Goal: Ask a question: Seek information or help from site administrators or community

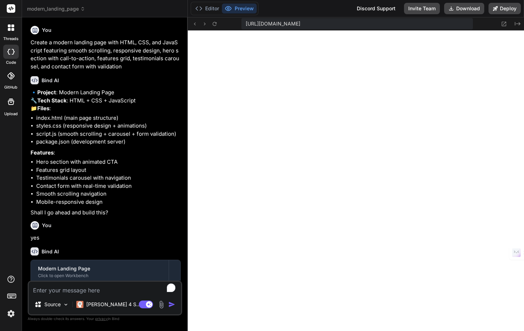
scroll to position [310, 0]
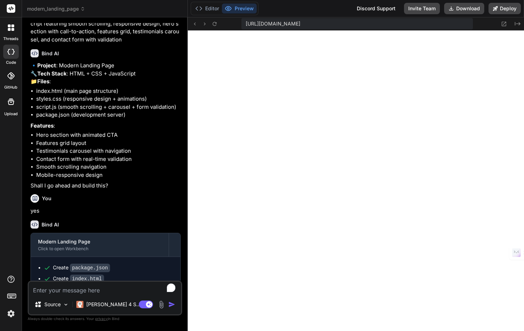
type textarea "x"
type textarea "navbar.style.boxShadow = '0 2px 20px rgba(0, 0, 0, 0.1)'; } else { navbar.style…"
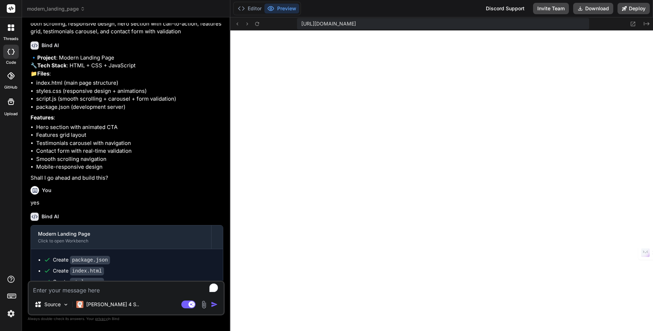
scroll to position [60, 0]
click at [523, 9] on button "Deploy" at bounding box center [633, 8] width 32 height 11
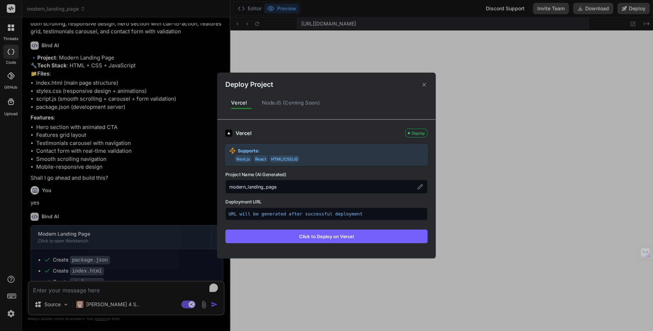
click at [303, 105] on div "NodeJS (Coming Soon)" at bounding box center [291, 102] width 70 height 15
click at [338, 237] on button "Click to Deploy on Vercel" at bounding box center [326, 236] width 202 height 13
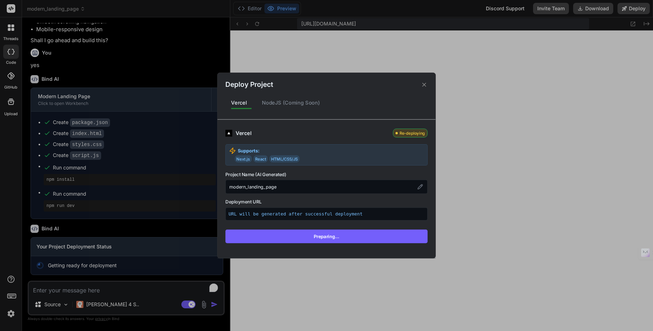
scroll to position [179, 0]
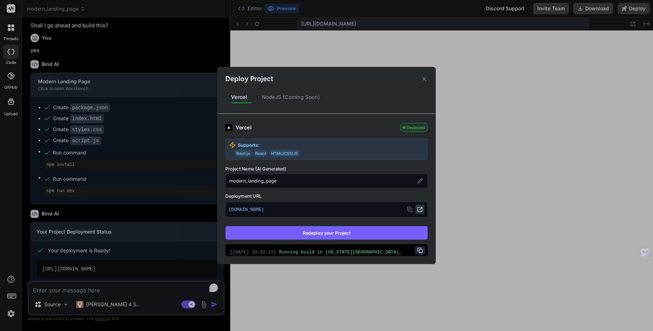
click at [422, 210] on icon at bounding box center [420, 210] width 6 height 6
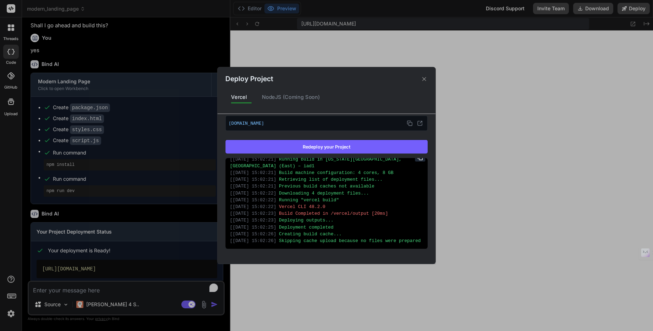
scroll to position [0, 0]
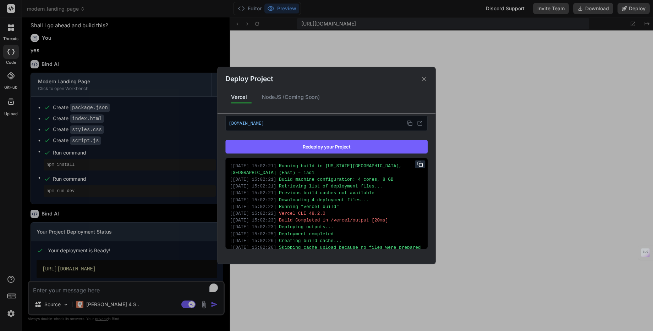
click at [423, 78] on icon at bounding box center [424, 79] width 7 height 7
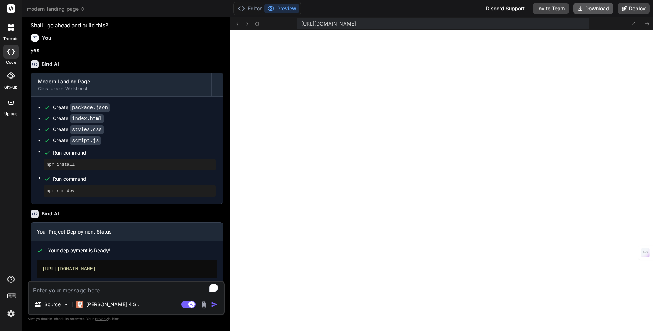
click at [523, 9] on button "Download" at bounding box center [593, 8] width 40 height 11
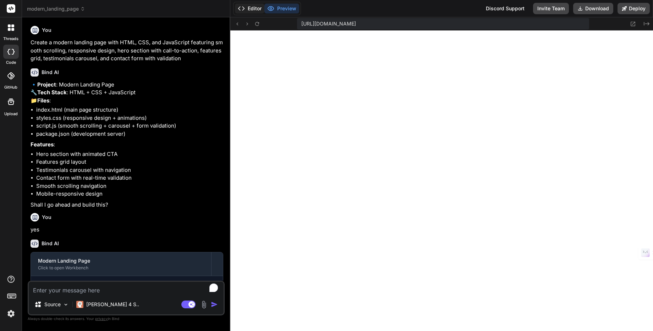
click at [249, 10] on button "Editor" at bounding box center [249, 9] width 29 height 10
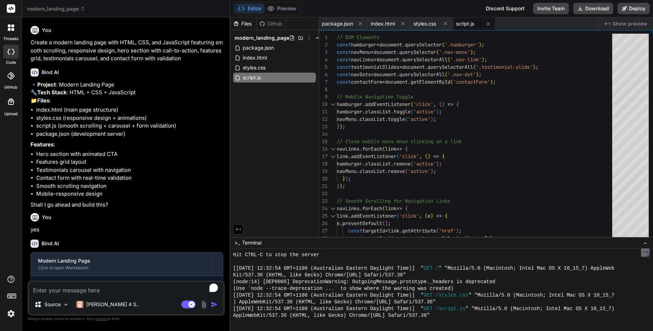
click at [12, 76] on icon at bounding box center [10, 75] width 7 height 7
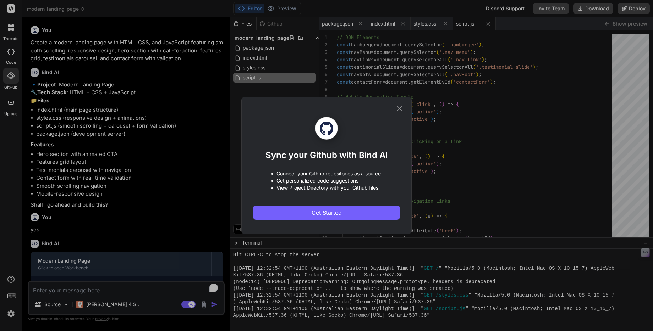
click at [400, 108] on icon at bounding box center [399, 108] width 5 height 5
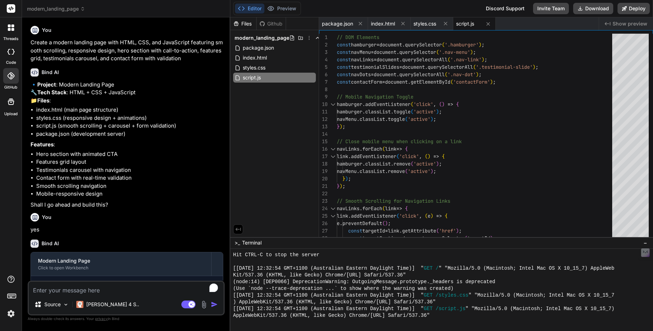
click at [12, 104] on icon at bounding box center [11, 102] width 9 height 9
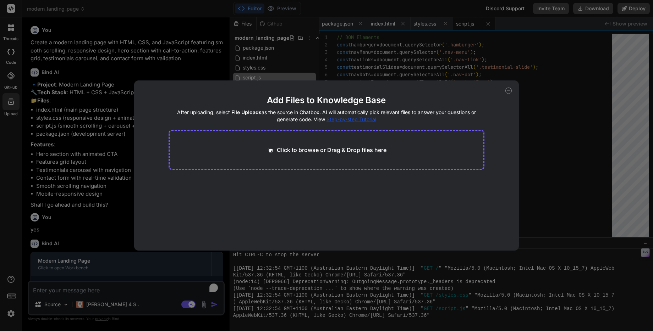
click at [510, 93] on icon at bounding box center [508, 91] width 6 height 6
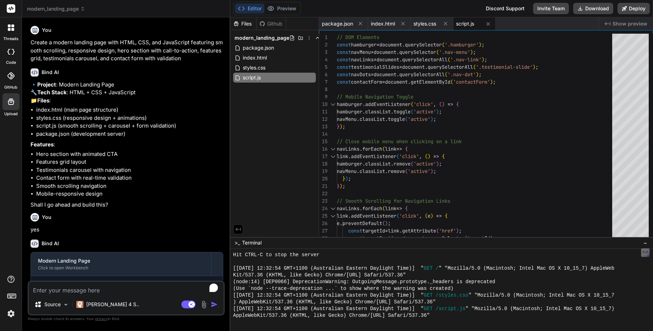
click at [11, 23] on div at bounding box center [11, 27] width 15 height 15
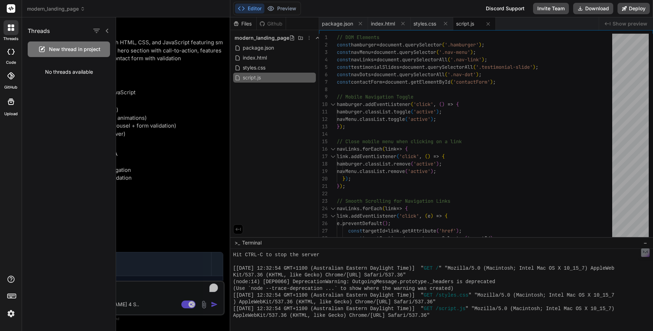
click at [9, 7] on rect at bounding box center [11, 8] width 9 height 9
click at [74, 9] on span "modern_landing_page" at bounding box center [56, 8] width 58 height 7
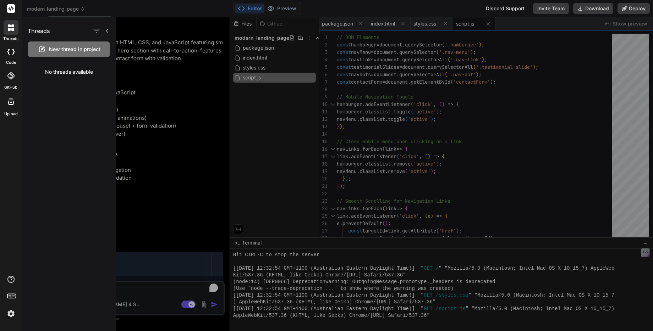
click at [83, 9] on div at bounding box center [326, 165] width 653 height 331
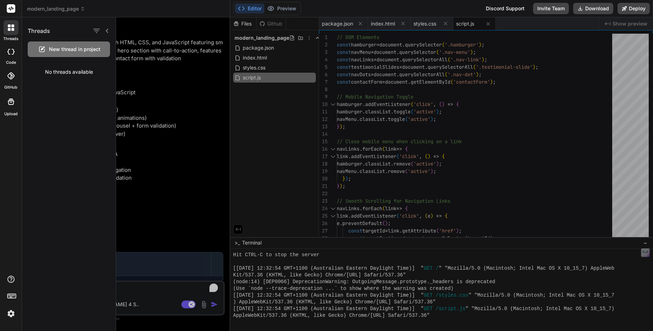
click at [108, 32] on icon at bounding box center [107, 31] width 6 height 6
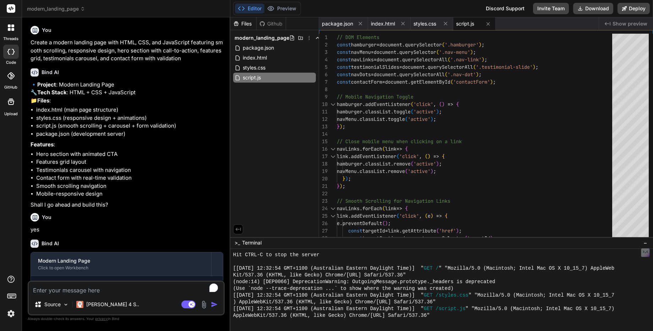
click at [78, 8] on span "modern_landing_page" at bounding box center [56, 8] width 58 height 7
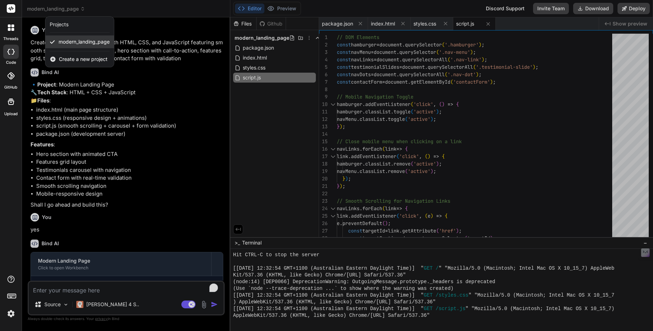
click at [93, 43] on span "modern_landing_page" at bounding box center [84, 41] width 51 height 7
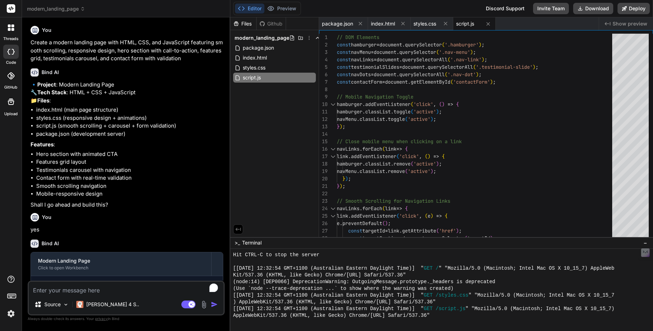
click at [11, 33] on div at bounding box center [11, 27] width 15 height 15
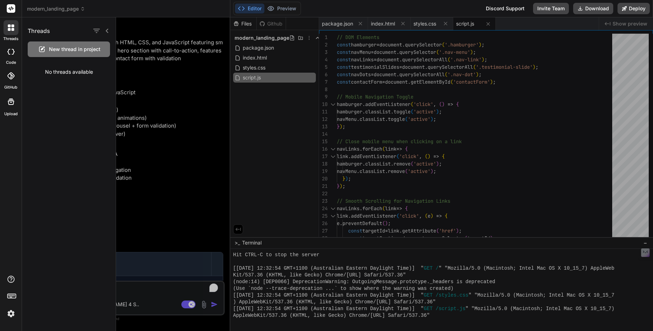
click at [77, 49] on span "New thread in project" at bounding box center [74, 49] width 51 height 7
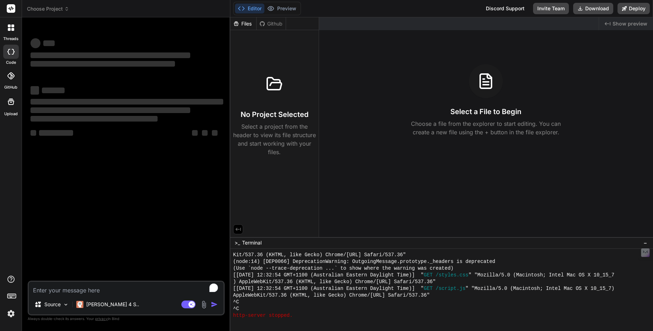
scroll to position [344, 0]
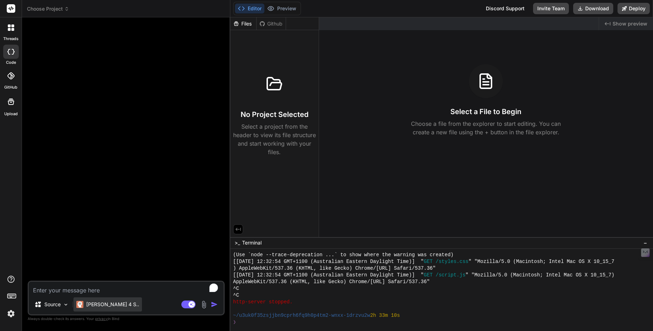
click at [109, 305] on p "[PERSON_NAME] 4 S.." at bounding box center [112, 304] width 53 height 7
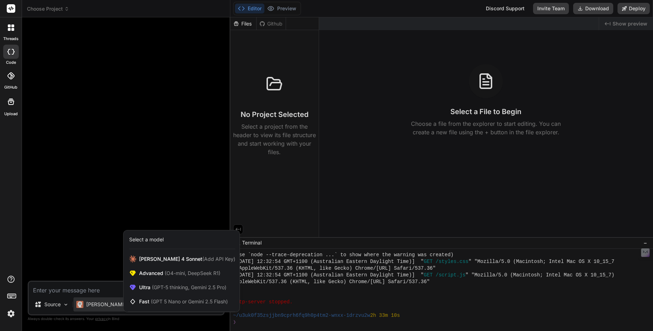
click at [58, 305] on div at bounding box center [326, 165] width 653 height 331
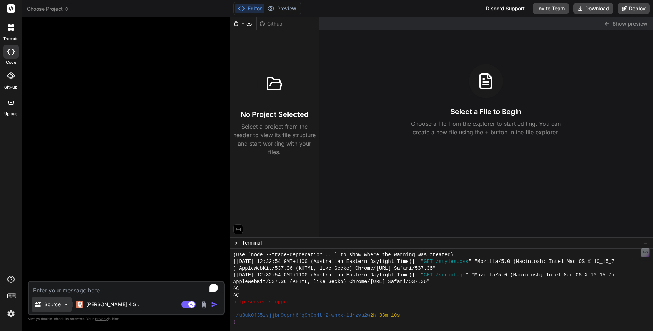
click at [61, 305] on div "Source" at bounding box center [52, 305] width 40 height 14
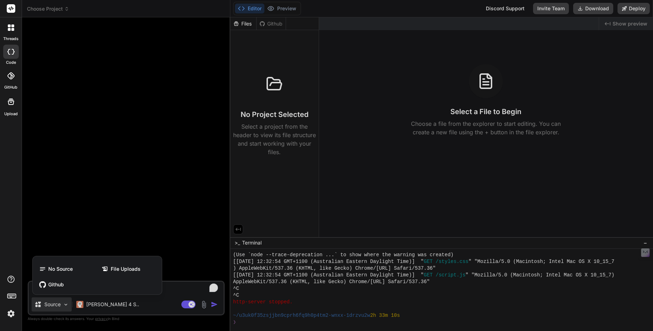
click at [61, 305] on div at bounding box center [326, 165] width 653 height 331
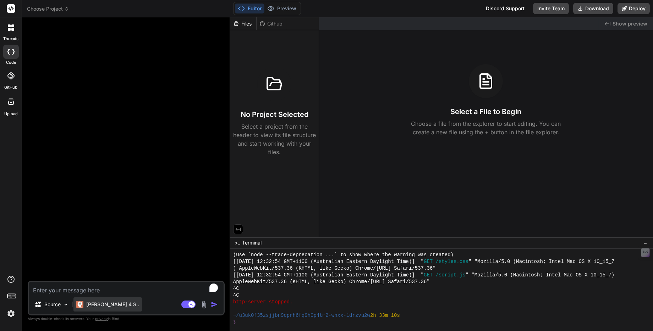
click at [93, 303] on p "[PERSON_NAME] 4 S.." at bounding box center [112, 304] width 53 height 7
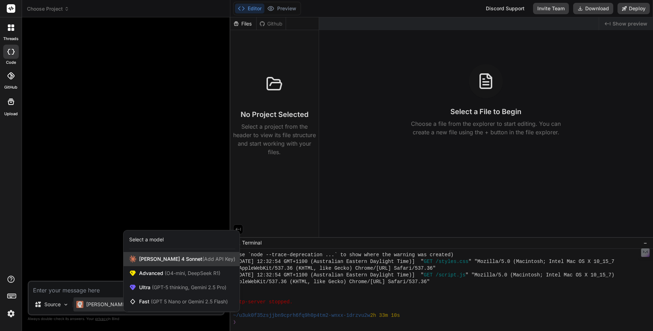
click at [217, 259] on div "[PERSON_NAME] 4 Sonnet (Add API Key)" at bounding box center [181, 259] width 116 height 14
type textarea "x"
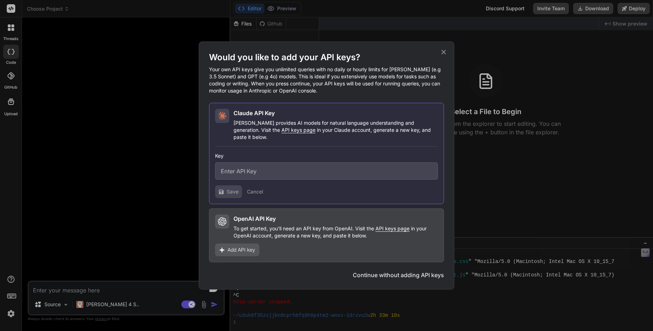
click at [446, 55] on icon at bounding box center [443, 52] width 8 height 8
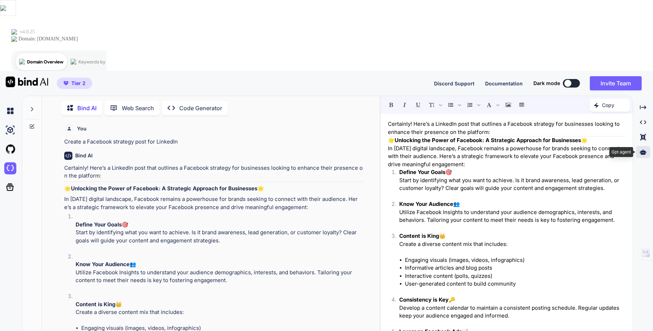
click at [643, 149] on icon at bounding box center [643, 152] width 6 height 6
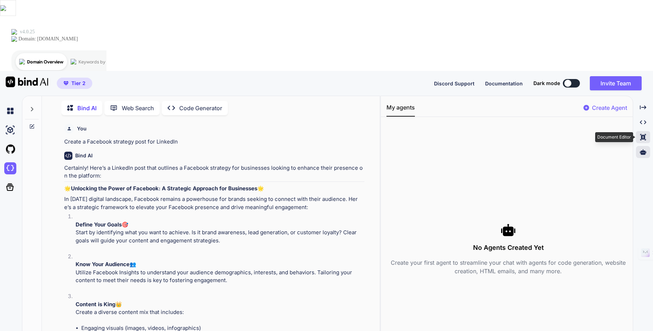
click at [643, 134] on icon at bounding box center [643, 137] width 6 height 6
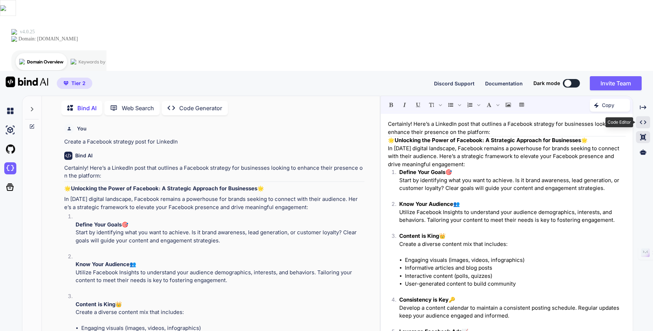
click at [646, 119] on icon "Created with Pixso." at bounding box center [643, 122] width 6 height 6
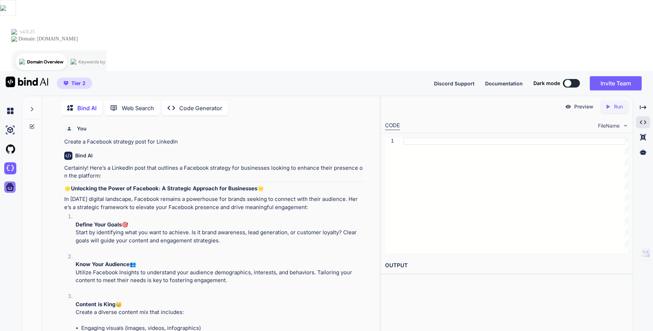
click at [10, 182] on icon at bounding box center [10, 187] width 10 height 10
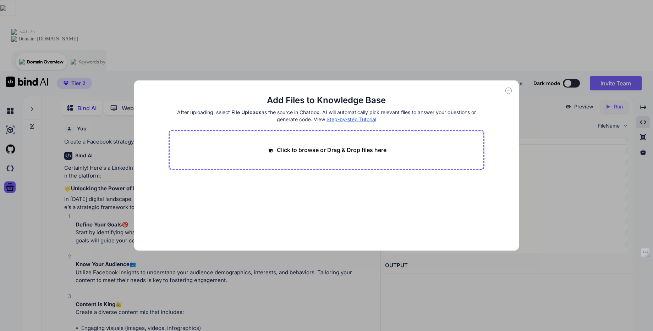
click at [9, 116] on div "Add Files to Knowledge Base After uploading, select File Uploads as the source …" at bounding box center [326, 165] width 653 height 331
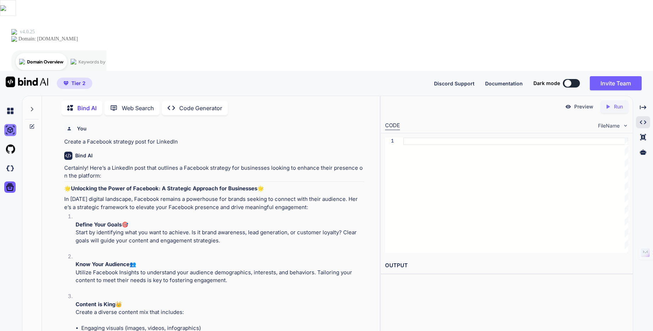
click at [11, 124] on img at bounding box center [10, 130] width 12 height 12
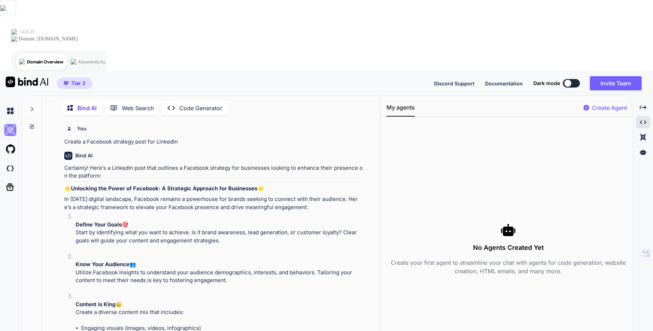
click at [11, 124] on img at bounding box center [10, 130] width 12 height 12
click at [11, 105] on img at bounding box center [10, 111] width 12 height 12
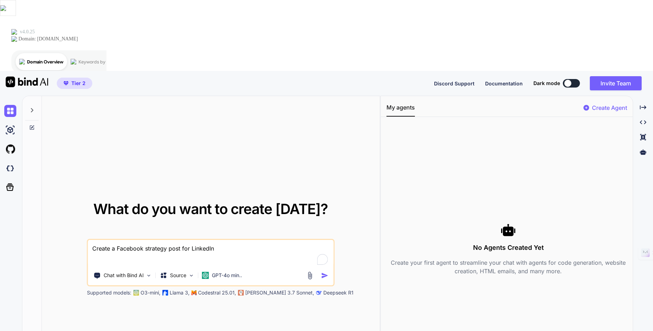
click at [232, 240] on textarea "Create a Facebook strategy post for LinkedIn" at bounding box center [210, 253] width 245 height 26
type textarea "can you create n8n automation who search realestate.com.au and and read inspect…"
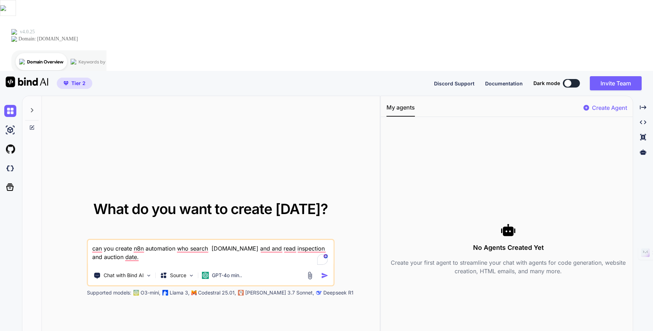
click at [325, 272] on img "button" at bounding box center [324, 275] width 7 height 7
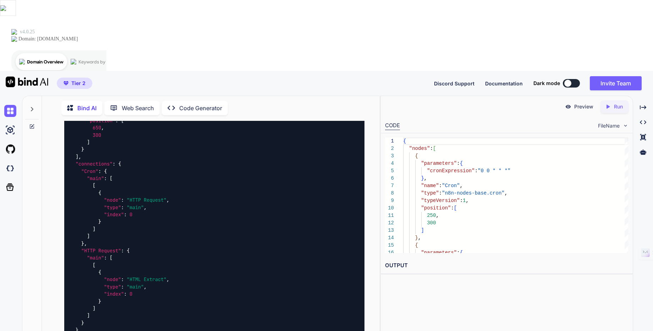
scroll to position [828, 0]
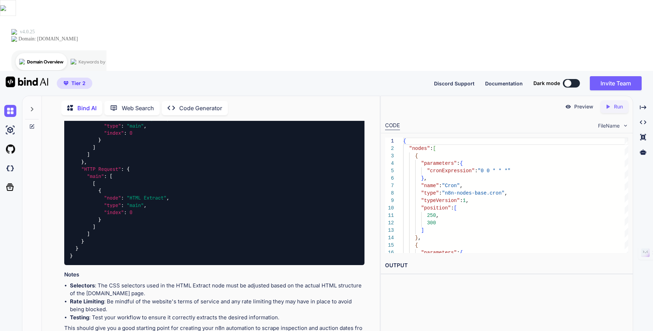
type textarea "T"
type textarea "Realestate website clocks the bot crawler"
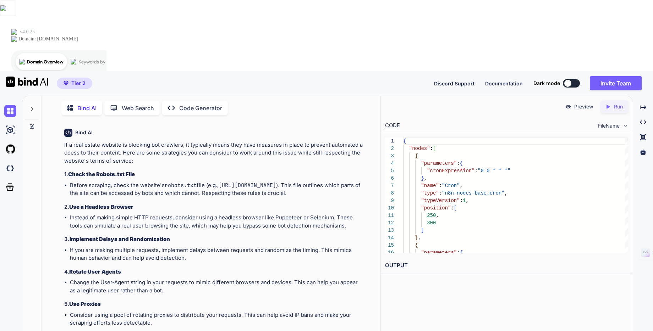
scroll to position [1018, 0]
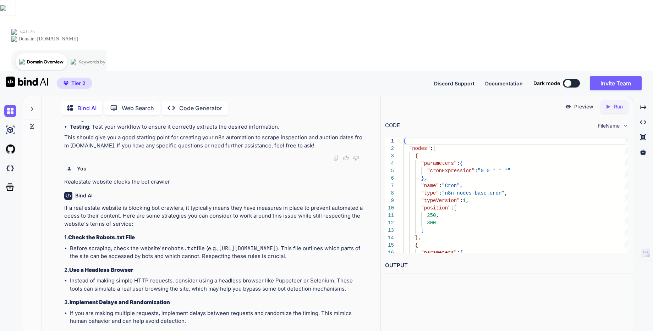
click at [226, 245] on code "https://www.realestate.com.au/robots.txt" at bounding box center [247, 248] width 57 height 7
drag, startPoint x: 227, startPoint y: 177, endPoint x: 349, endPoint y: 174, distance: 122.1
click at [349, 245] on li "Before scraping, check the website's robots.txt file (e.g., https://www.realest…" at bounding box center [217, 253] width 294 height 16
copy code "https://www.realestate.com.au/robots.txt"
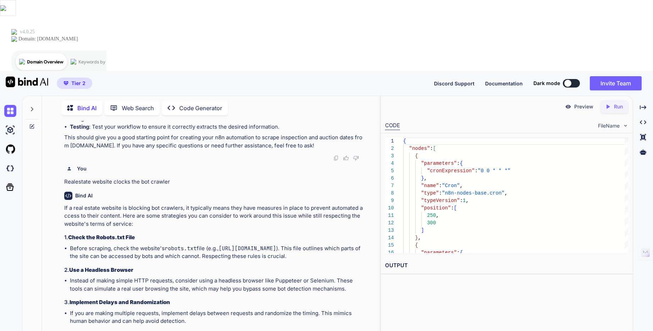
paste textarea "User-agent: * Disallow: /149e9513-01fa-4fb0-aad4-566afd725d1b/2d206a39-8ed7-437…"
type textarea "these bots has been blocked User-agent: * Disallow: /149e9513-01fa-4fb0-aad4-56…"
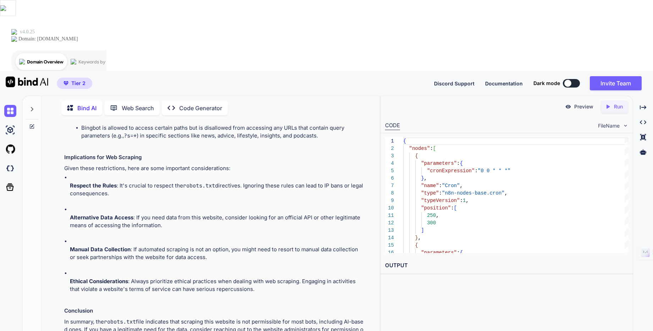
scroll to position [1730, 0]
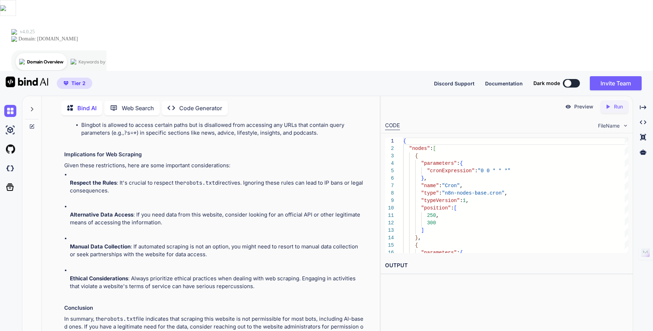
click at [75, 80] on span "Tier 2" at bounding box center [78, 83] width 14 height 7
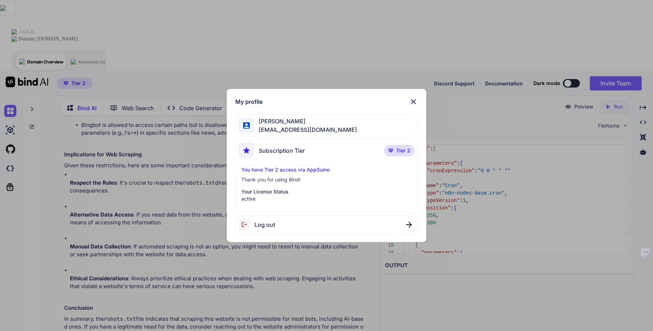
click at [395, 151] on p "Tier 2" at bounding box center [399, 150] width 31 height 11
click at [414, 103] on img at bounding box center [413, 102] width 9 height 9
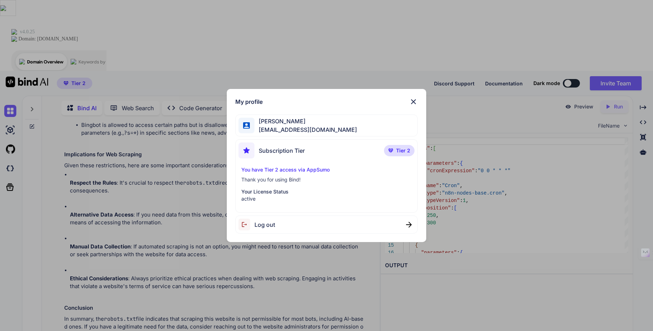
click at [11, 308] on div "My profile Subhash Basnet smartmarketingpartner@gmail.com Subscription Tier Tie…" at bounding box center [326, 165] width 653 height 331
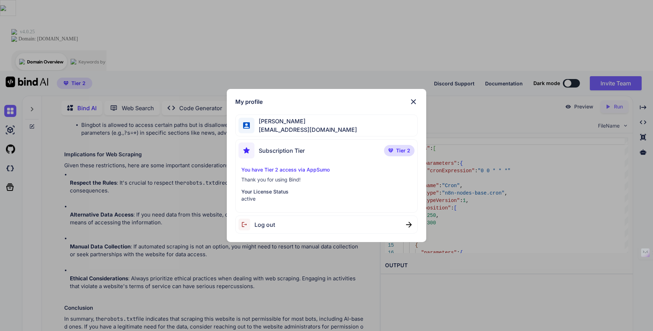
click at [405, 149] on span "Tier 2" at bounding box center [403, 150] width 14 height 7
drag, startPoint x: 336, startPoint y: 150, endPoint x: 321, endPoint y: 152, distance: 15.4
click at [336, 150] on div "Subscription Tier Tier 2" at bounding box center [326, 152] width 176 height 19
click at [269, 171] on p "You have Tier 2 access via AppSumo" at bounding box center [326, 169] width 170 height 7
click at [412, 99] on img at bounding box center [413, 102] width 9 height 9
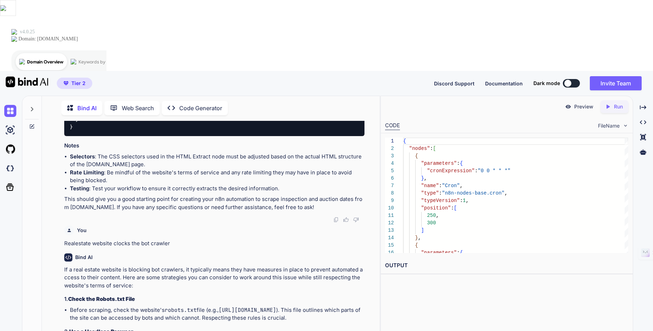
scroll to position [939, 0]
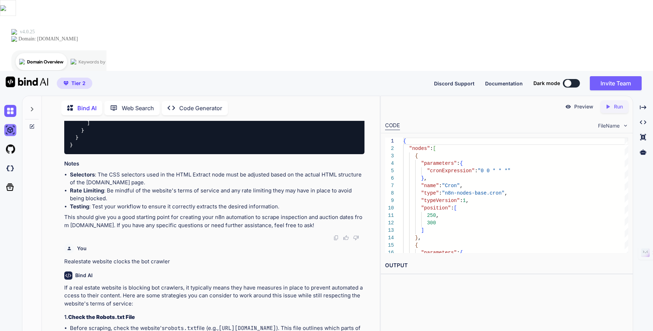
click at [10, 124] on img at bounding box center [10, 130] width 12 height 12
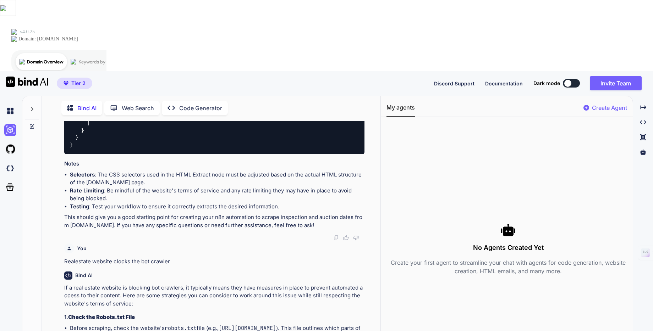
click at [615, 104] on p "Create Agent" at bounding box center [609, 108] width 35 height 9
